Goal: Use online tool/utility

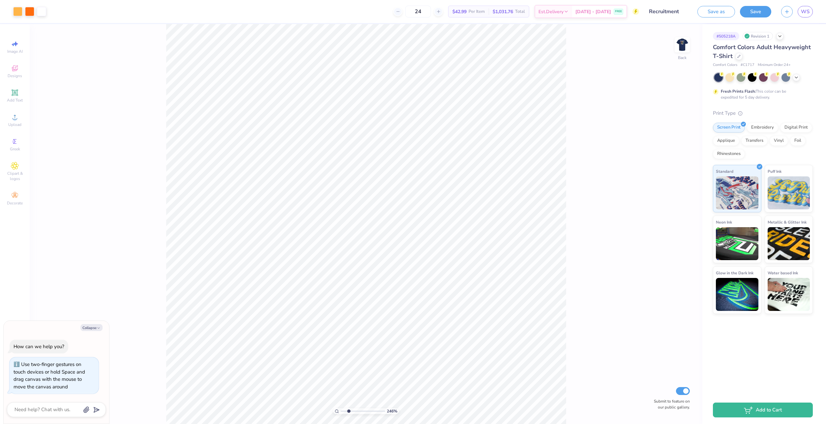
type input "2.46071092039641"
type textarea "x"
type input "2.46071092039641"
type textarea "x"
type input "1"
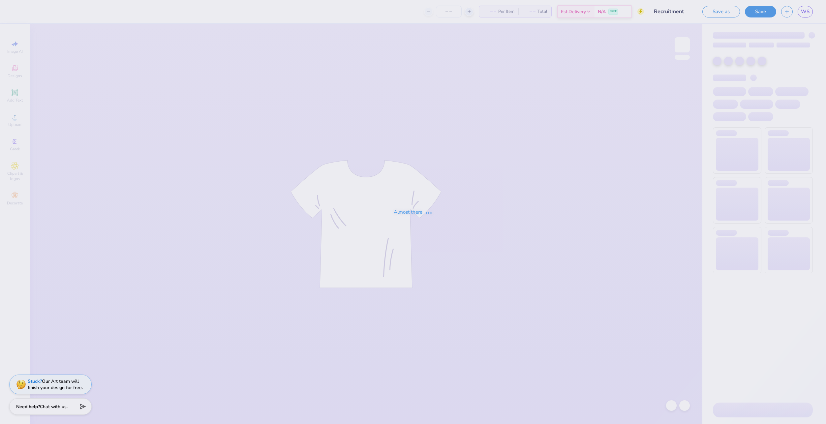
type input "Recruitment"
type input "24"
